Goal: Find specific page/section: Find specific page/section

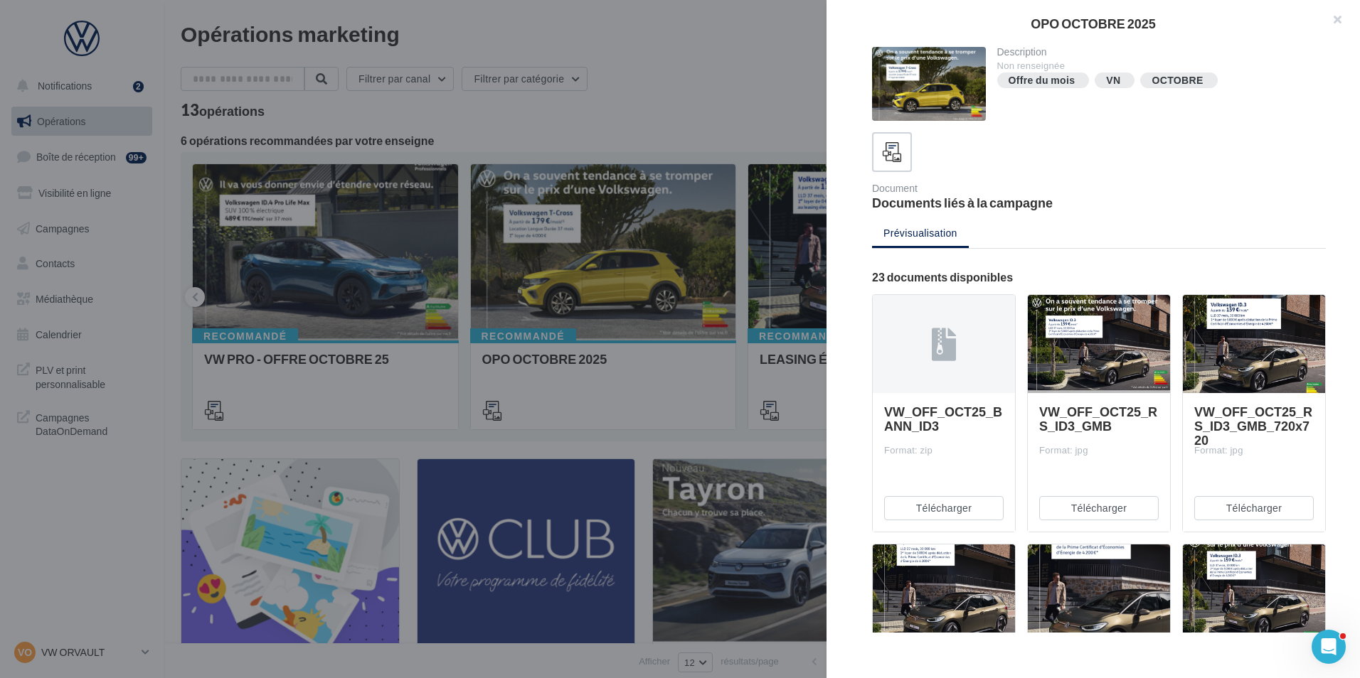
scroll to position [1210, 0]
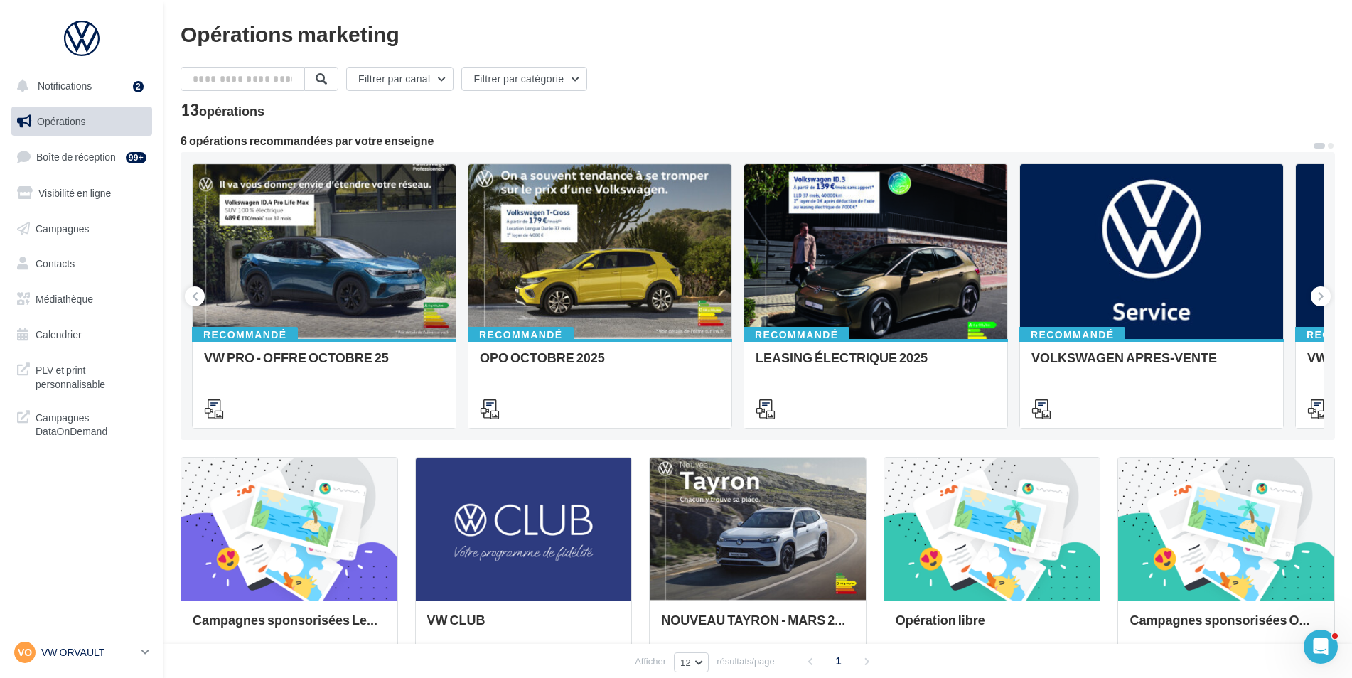
click at [119, 655] on p "VW ORVAULT" at bounding box center [88, 653] width 95 height 14
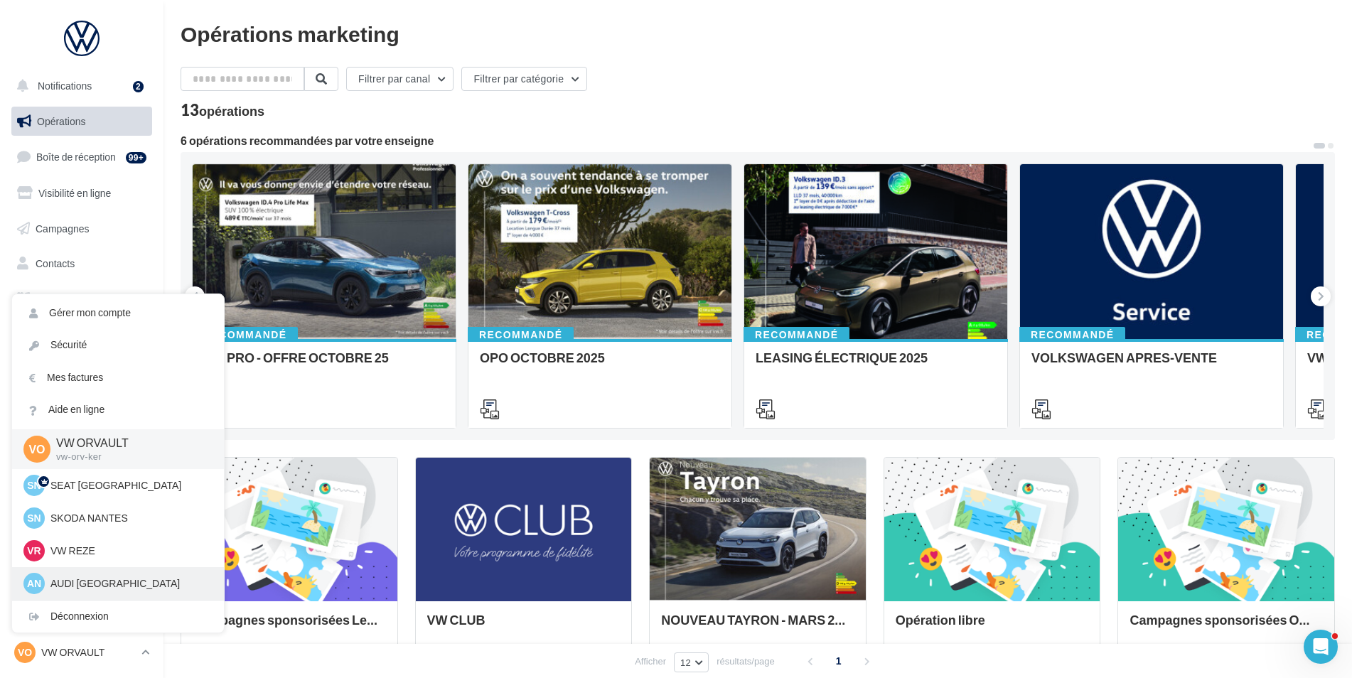
click at [64, 581] on p "AUDI [GEOGRAPHIC_DATA]" at bounding box center [128, 584] width 156 height 14
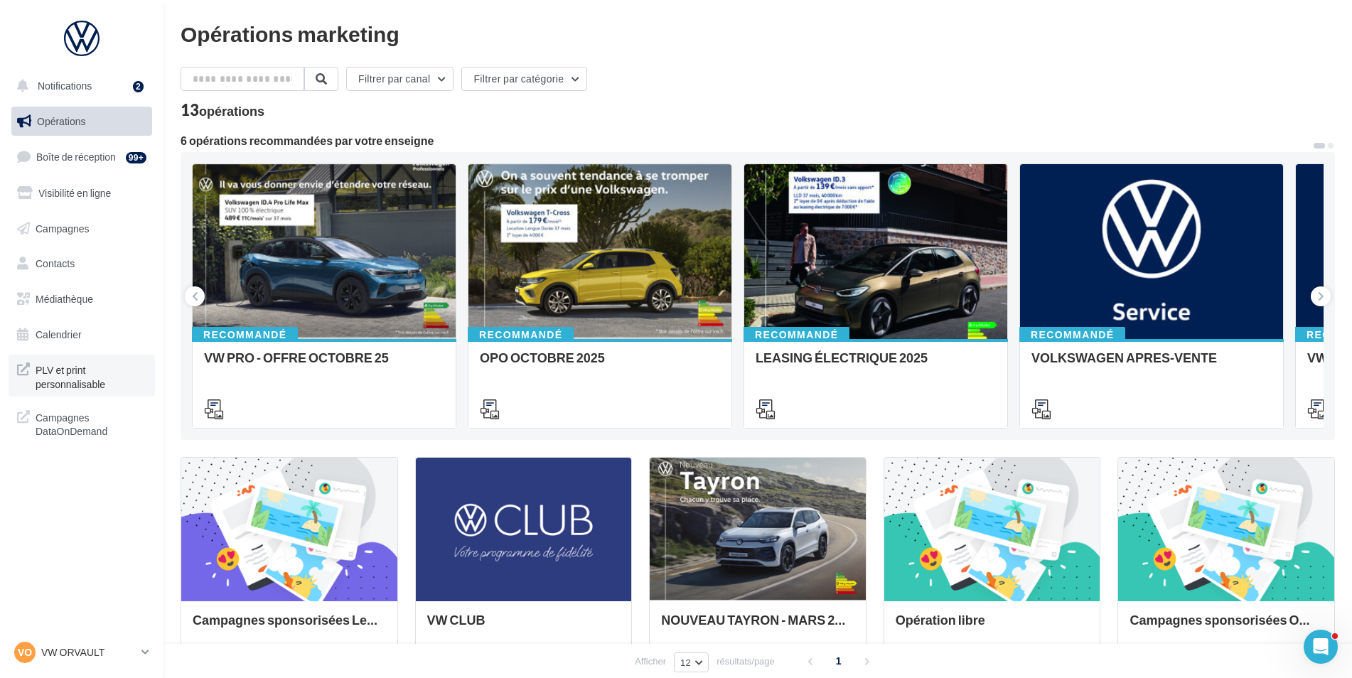
click at [54, 364] on span "PLV et print personnalisable" at bounding box center [91, 375] width 111 height 31
click at [111, 658] on p "VW ORVAULT" at bounding box center [88, 653] width 95 height 14
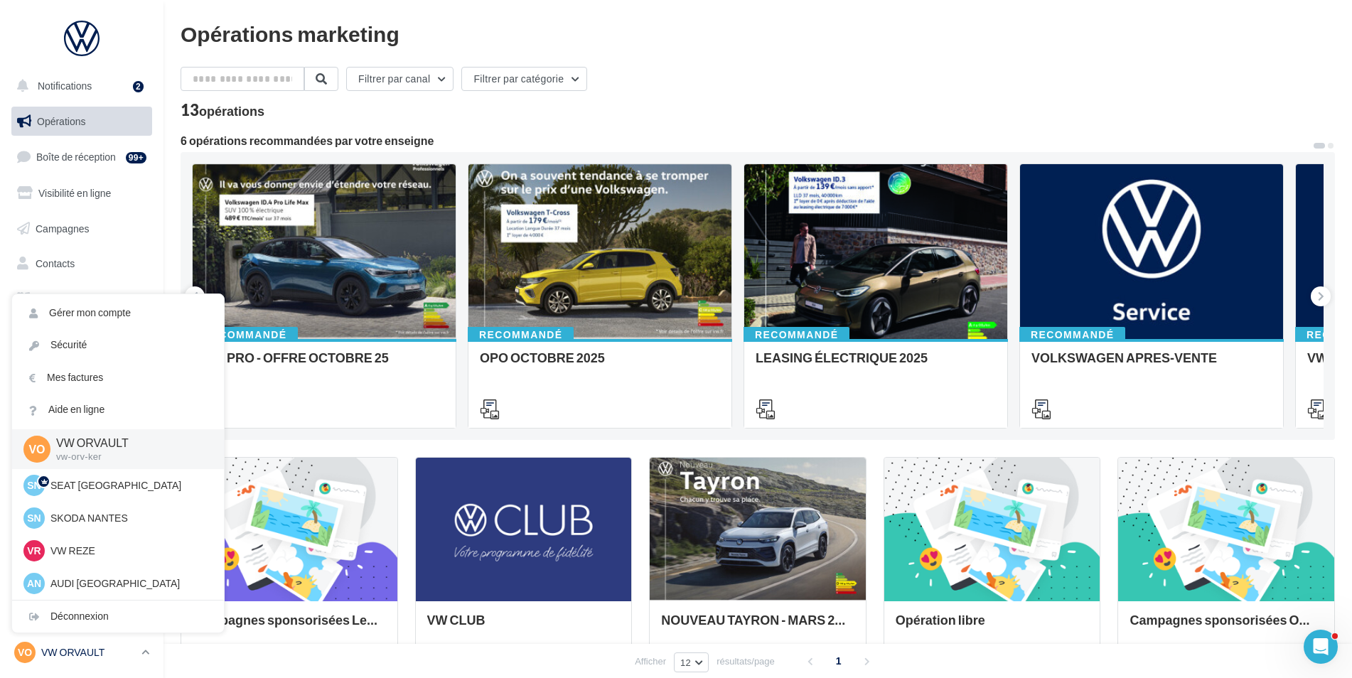
click at [111, 658] on p "VW ORVAULT" at bounding box center [88, 653] width 95 height 14
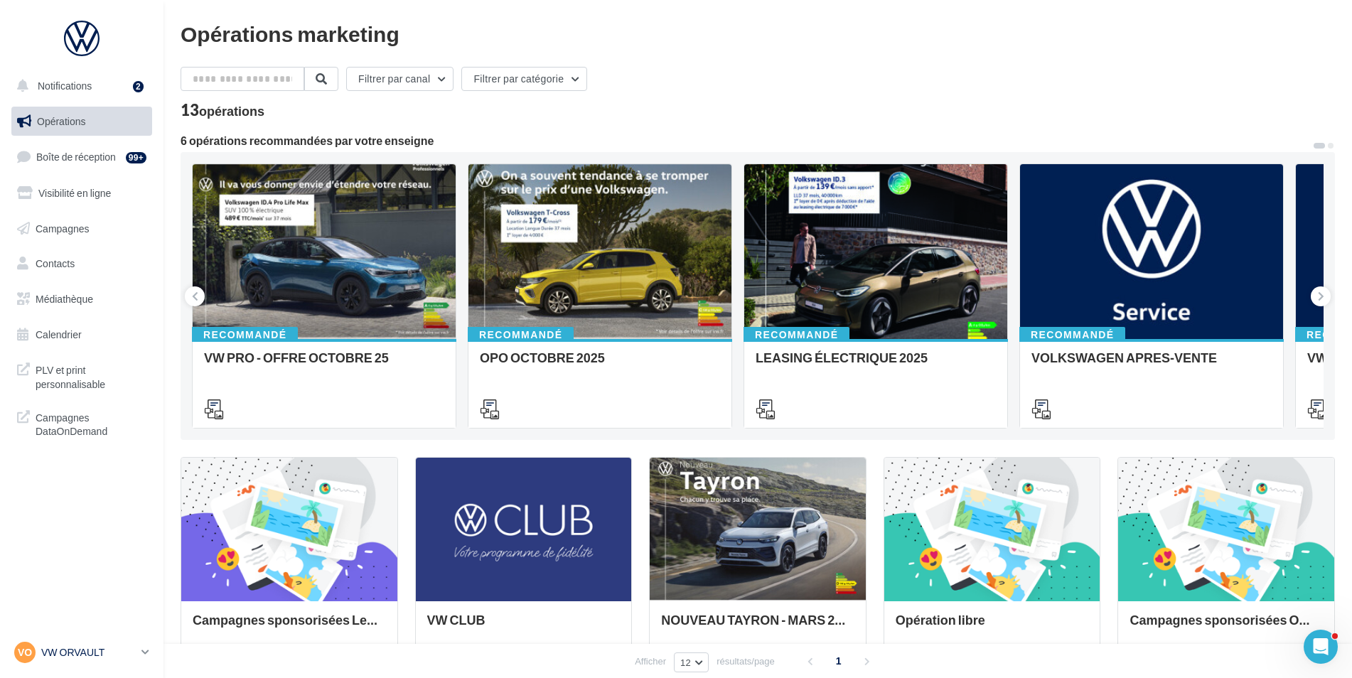
click at [69, 652] on p "VW ORVAULT" at bounding box center [88, 653] width 95 height 14
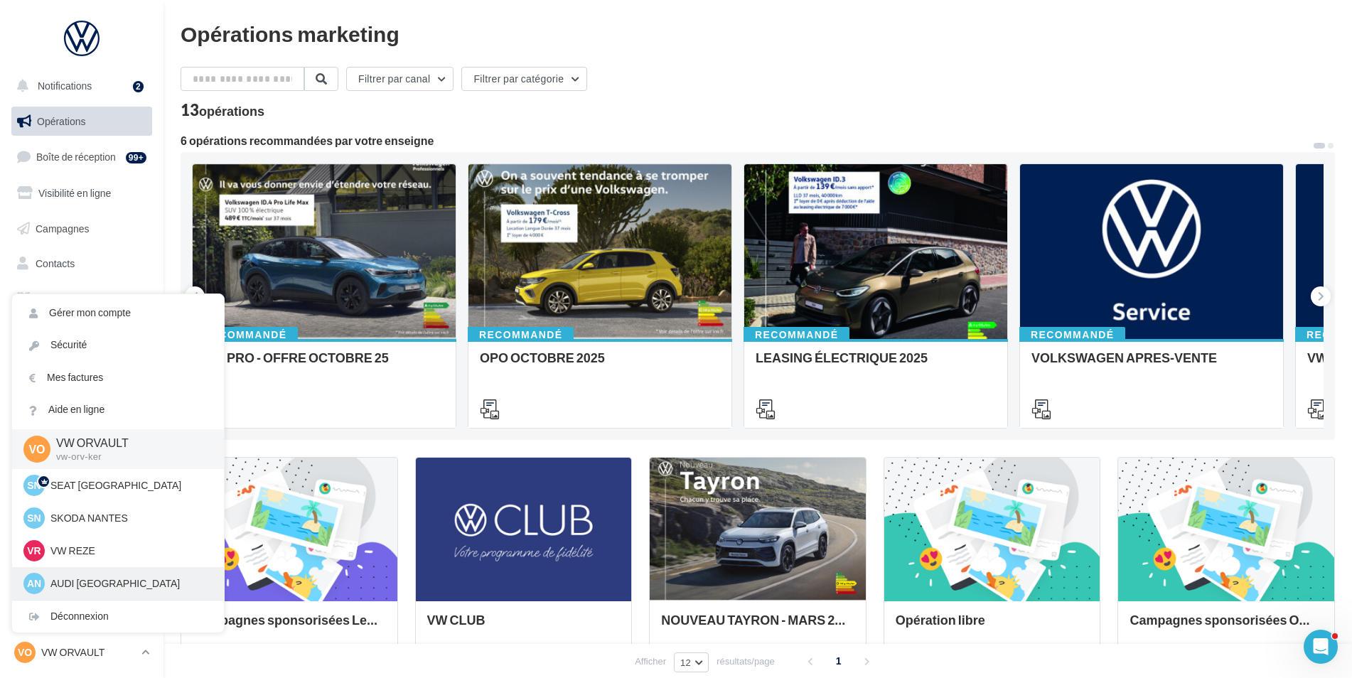
click at [77, 578] on p "AUDI [GEOGRAPHIC_DATA]" at bounding box center [128, 584] width 156 height 14
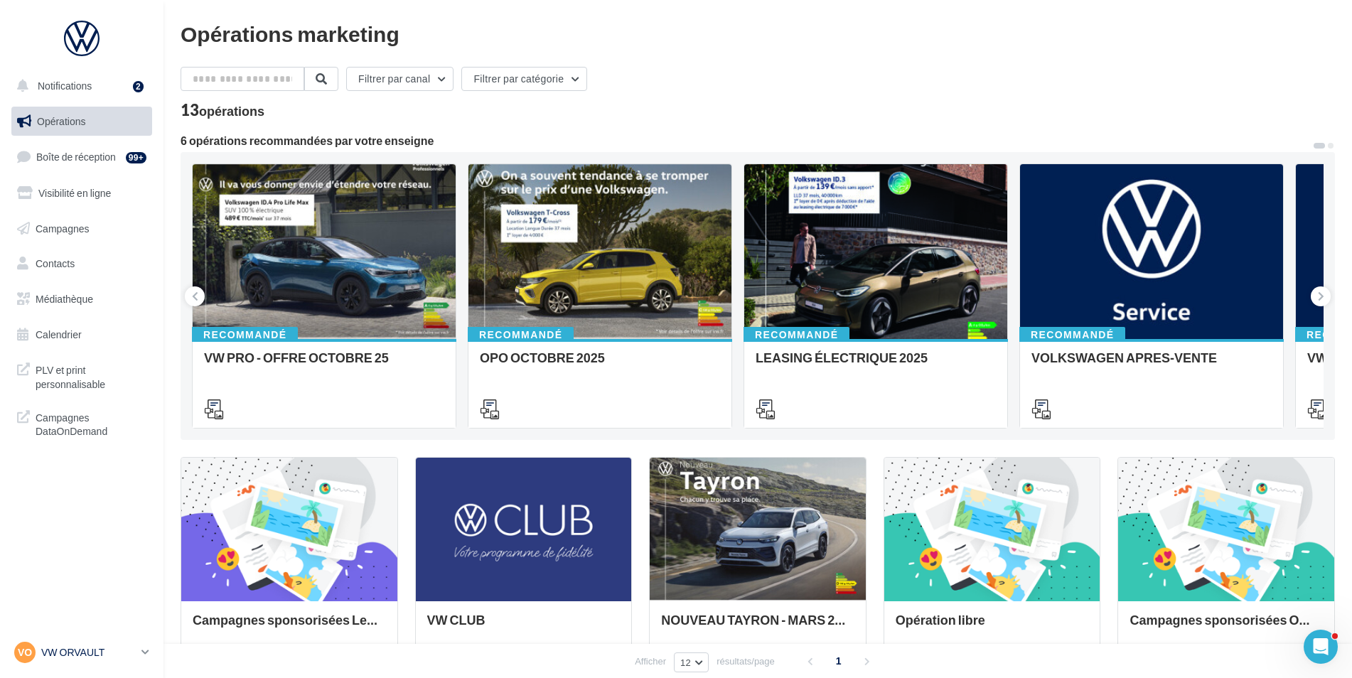
click at [112, 641] on link "VO VW ORVAULT vw-orv-ker" at bounding box center [81, 652] width 141 height 27
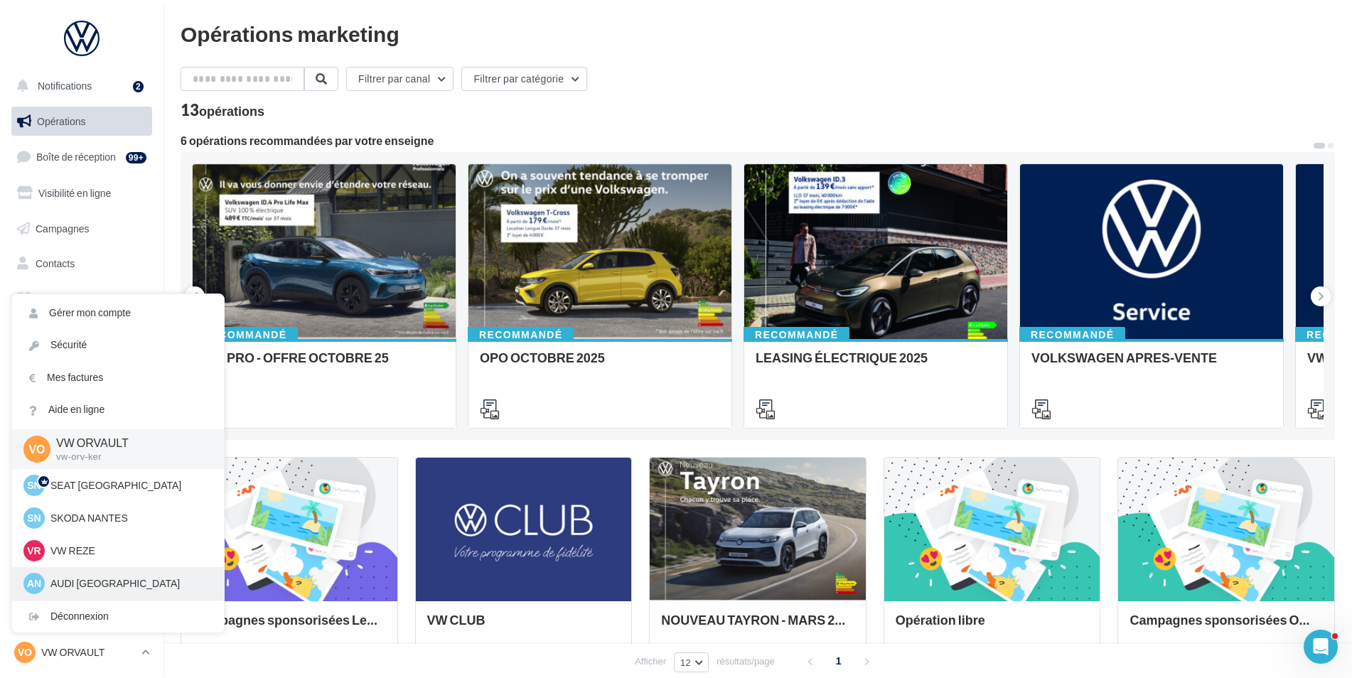
click at [73, 582] on p "AUDI [GEOGRAPHIC_DATA]" at bounding box center [128, 584] width 156 height 14
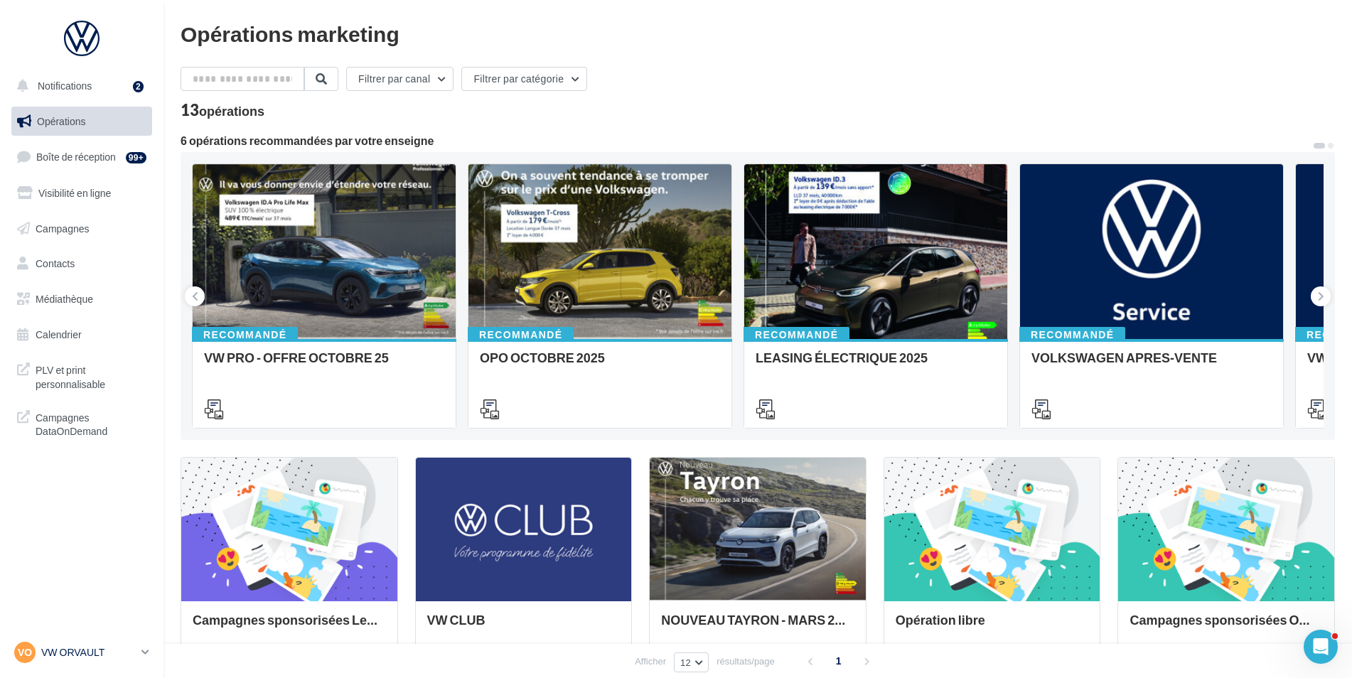
click at [127, 658] on p "VW ORVAULT" at bounding box center [88, 653] width 95 height 14
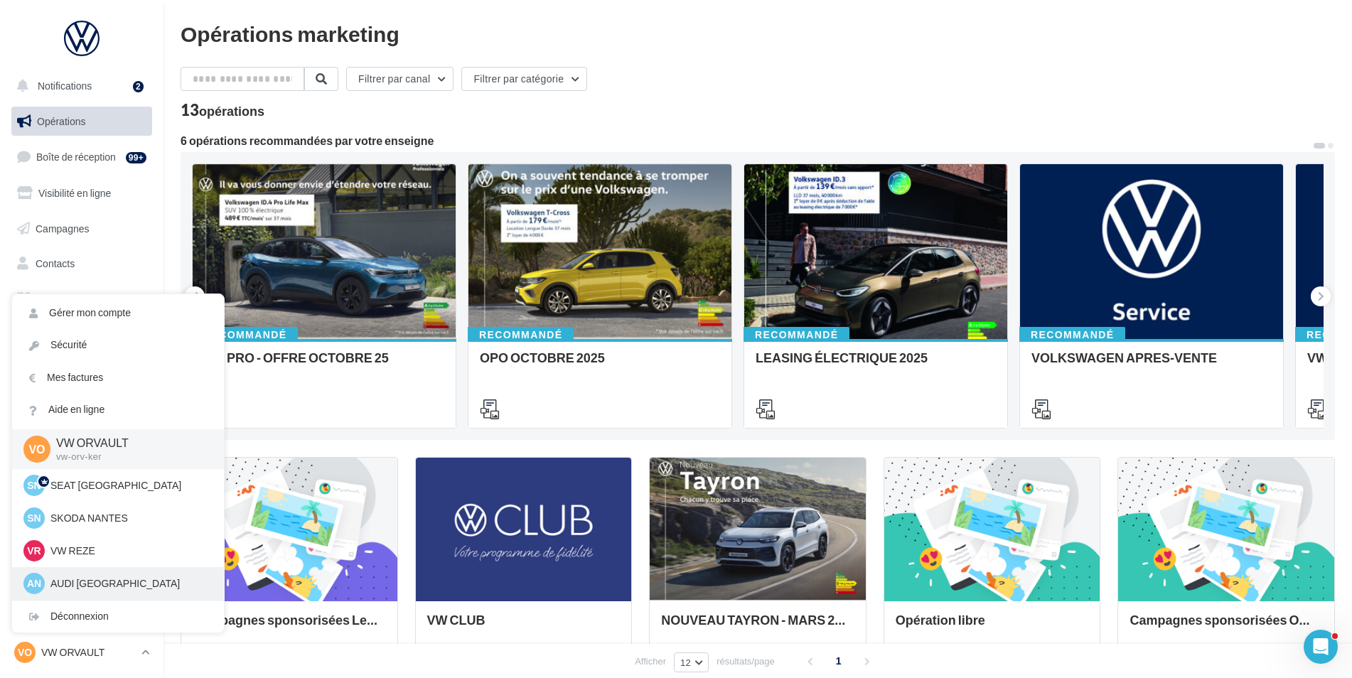
click at [78, 584] on p "AUDI [GEOGRAPHIC_DATA]" at bounding box center [128, 584] width 156 height 14
